Goal: Navigation & Orientation: Find specific page/section

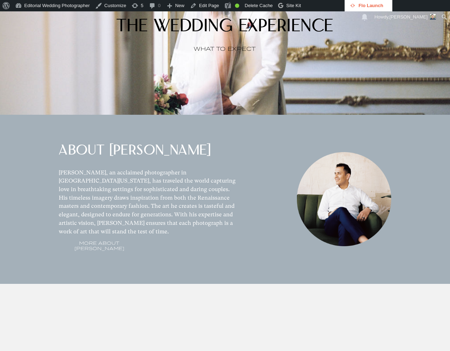
scroll to position [534, 0]
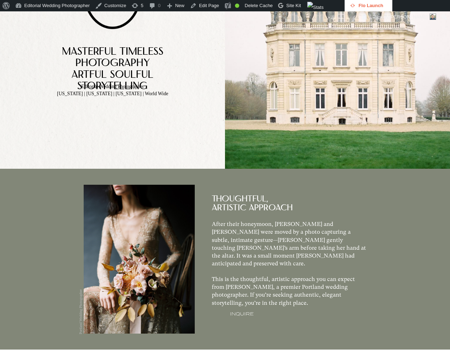
scroll to position [107, 0]
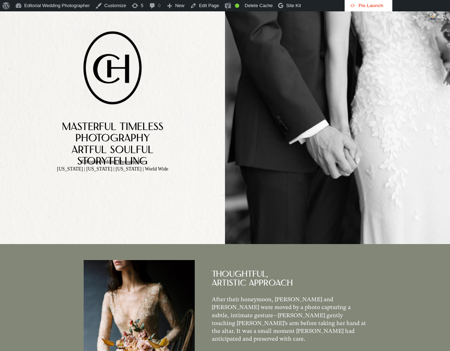
scroll to position [107, 0]
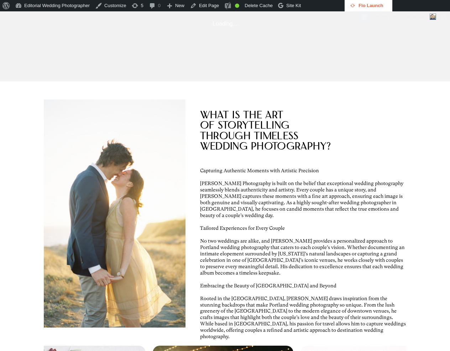
scroll to position [1032, 0]
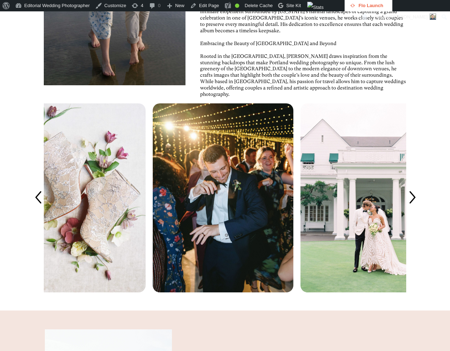
scroll to position [1245, 0]
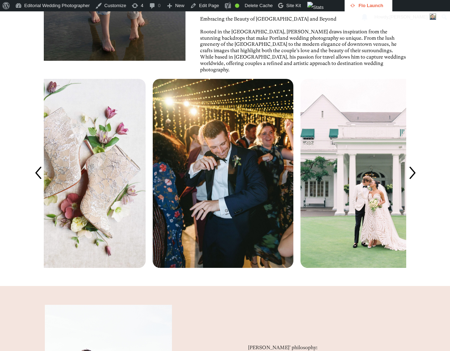
click at [420, 182] on icon at bounding box center [411, 173] width 17 height 17
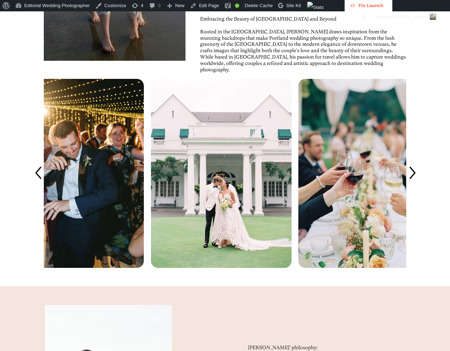
click at [420, 182] on icon at bounding box center [411, 173] width 17 height 17
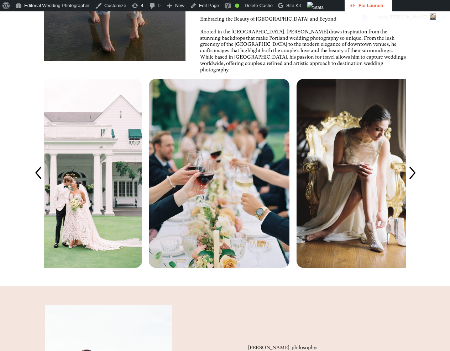
click at [418, 182] on icon at bounding box center [411, 173] width 17 height 17
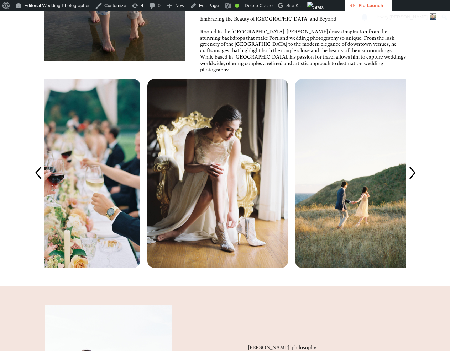
click at [418, 182] on icon at bounding box center [411, 173] width 17 height 17
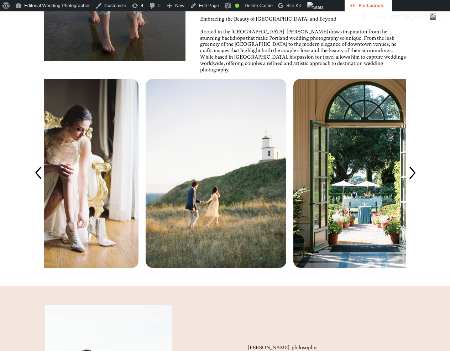
click at [418, 182] on icon at bounding box center [411, 173] width 17 height 17
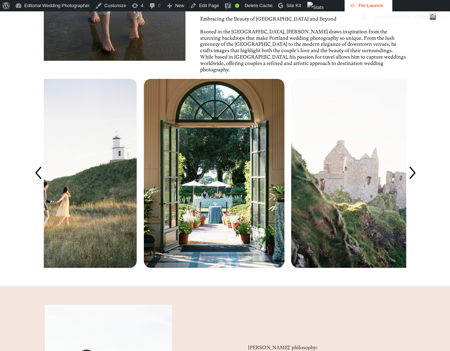
click at [418, 182] on icon at bounding box center [411, 173] width 17 height 17
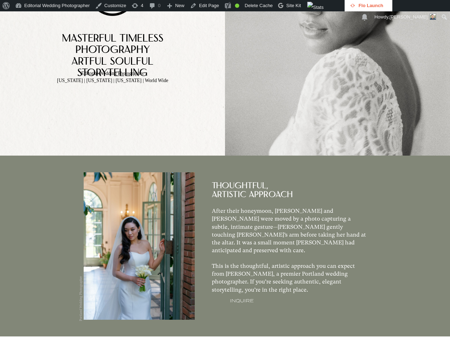
scroll to position [0, 0]
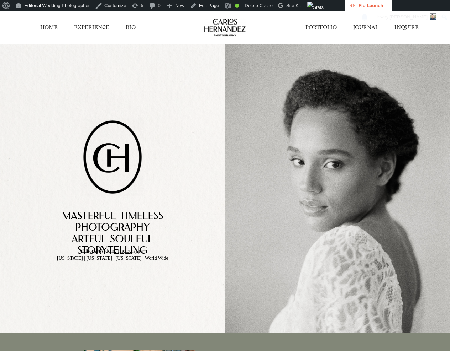
click at [327, 27] on link "PORTFOLIO" at bounding box center [320, 27] width 31 height 7
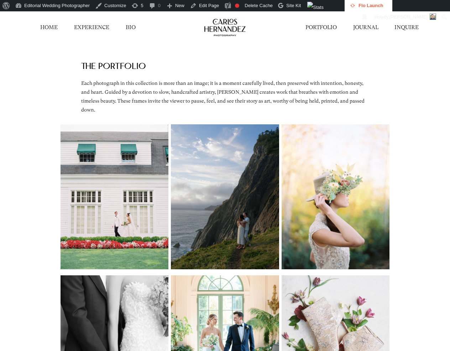
click at [413, 74] on div "THE PORTFOLiO Each photograph in this collection is more than an image; it is a…" at bounding box center [225, 84] width 450 height 81
click at [52, 24] on link "HOME" at bounding box center [48, 27] width 17 height 7
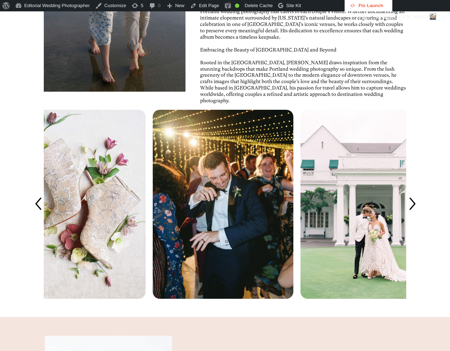
scroll to position [1281, 0]
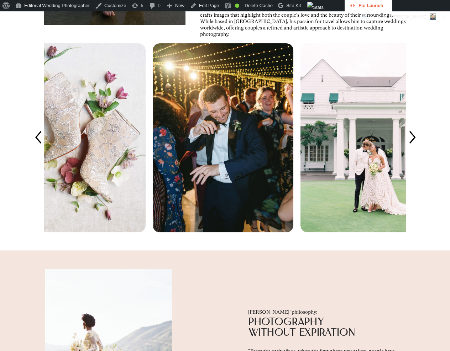
click at [418, 147] on icon at bounding box center [411, 137] width 17 height 17
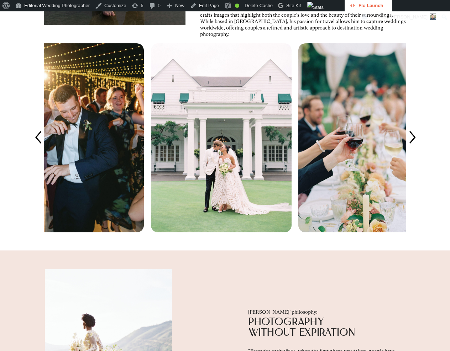
click at [418, 147] on icon at bounding box center [411, 137] width 17 height 17
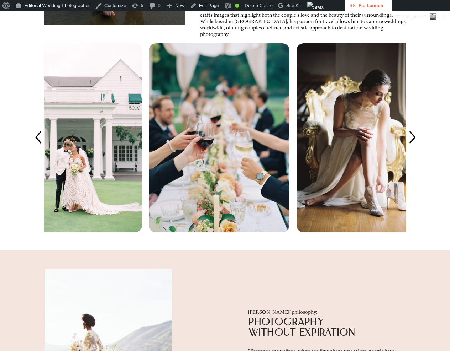
click at [418, 147] on icon at bounding box center [411, 137] width 17 height 17
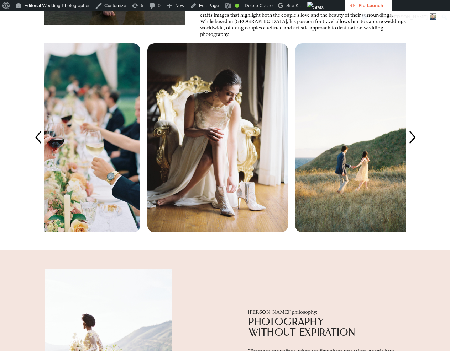
click at [418, 147] on icon at bounding box center [411, 137] width 17 height 17
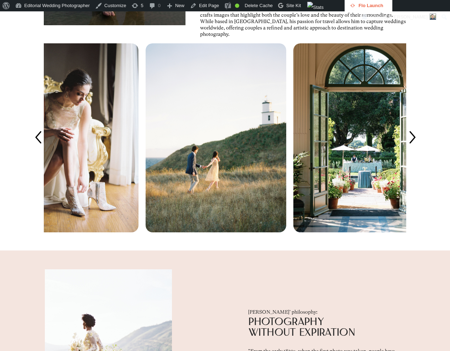
click at [418, 147] on icon at bounding box center [411, 137] width 17 height 17
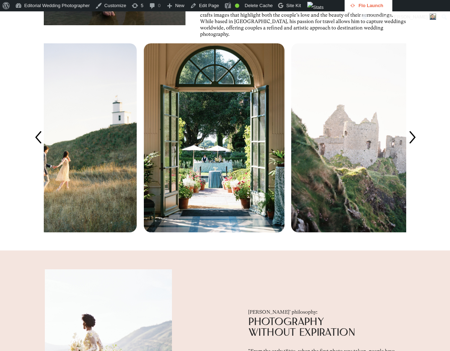
click at [418, 147] on icon at bounding box center [411, 137] width 17 height 17
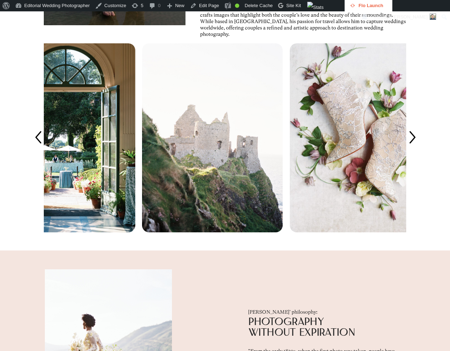
click at [418, 147] on icon at bounding box center [411, 137] width 17 height 17
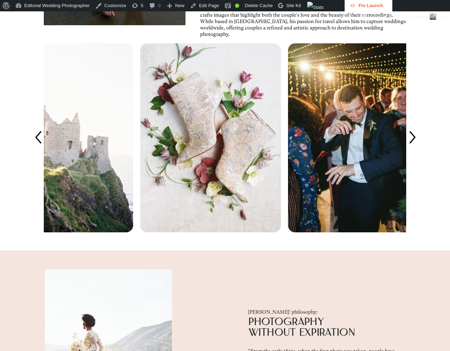
click at [418, 147] on icon at bounding box center [411, 137] width 17 height 17
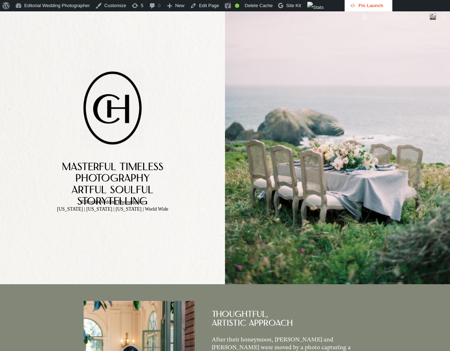
scroll to position [0, 0]
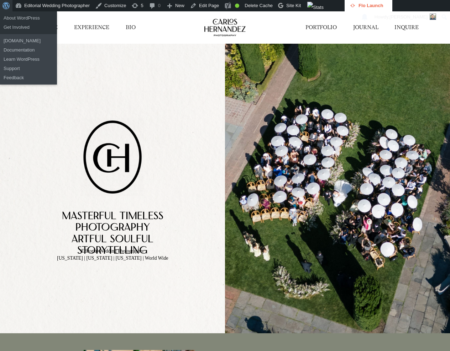
click at [7, 6] on span "Toolbar" at bounding box center [4, 5] width 5 height 10
